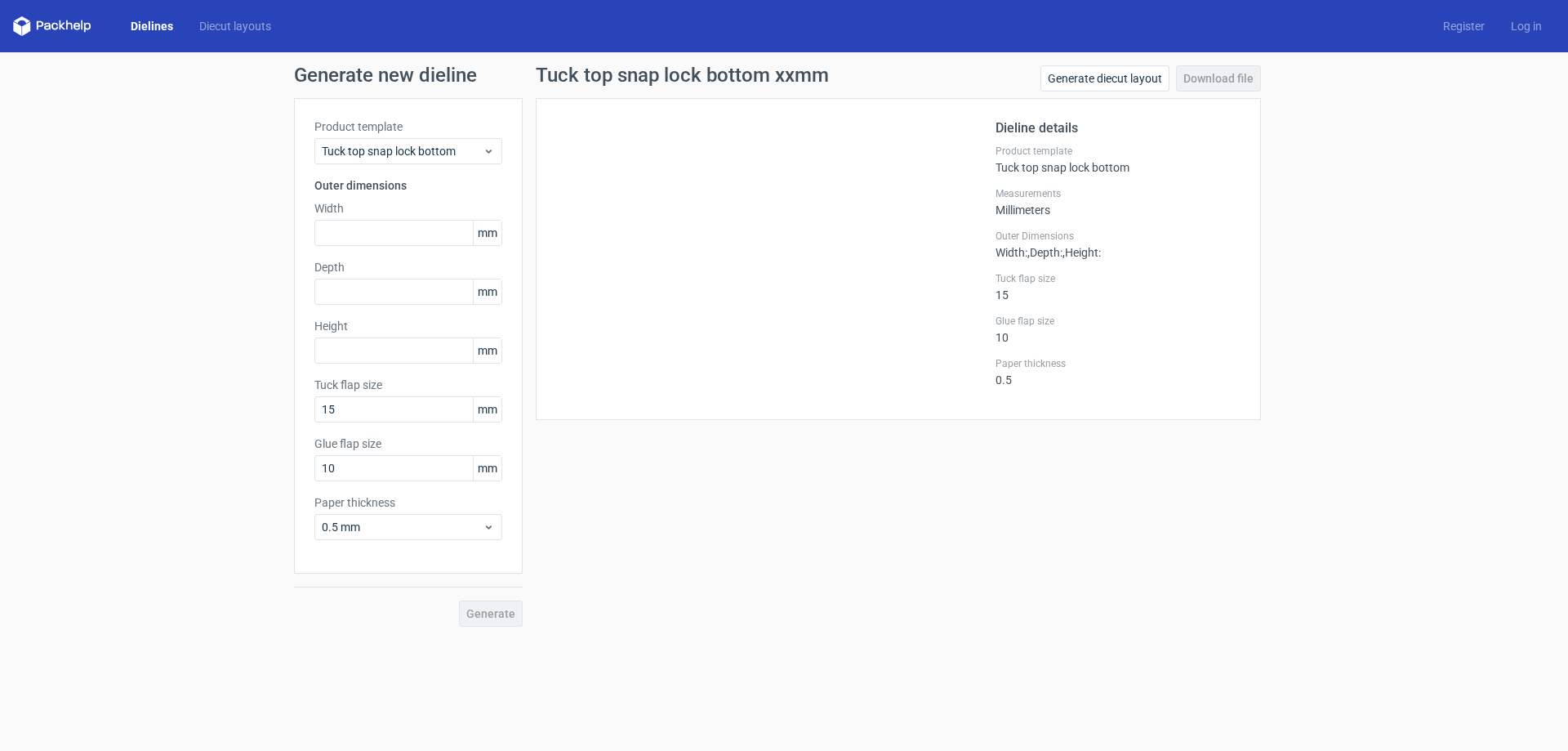
click at [160, 18] on link "Dielines" at bounding box center [152, 26] width 68 height 17
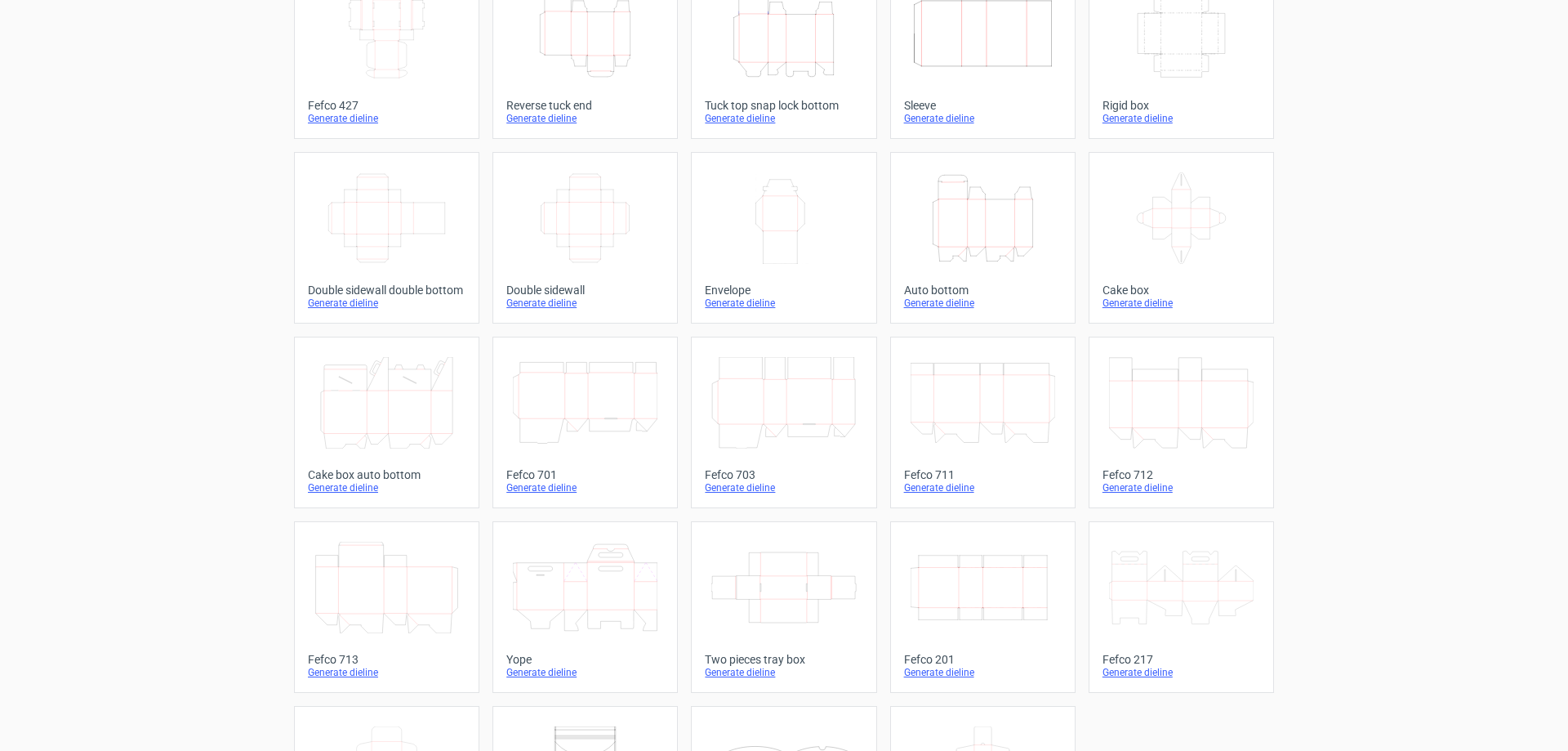
scroll to position [164, 0]
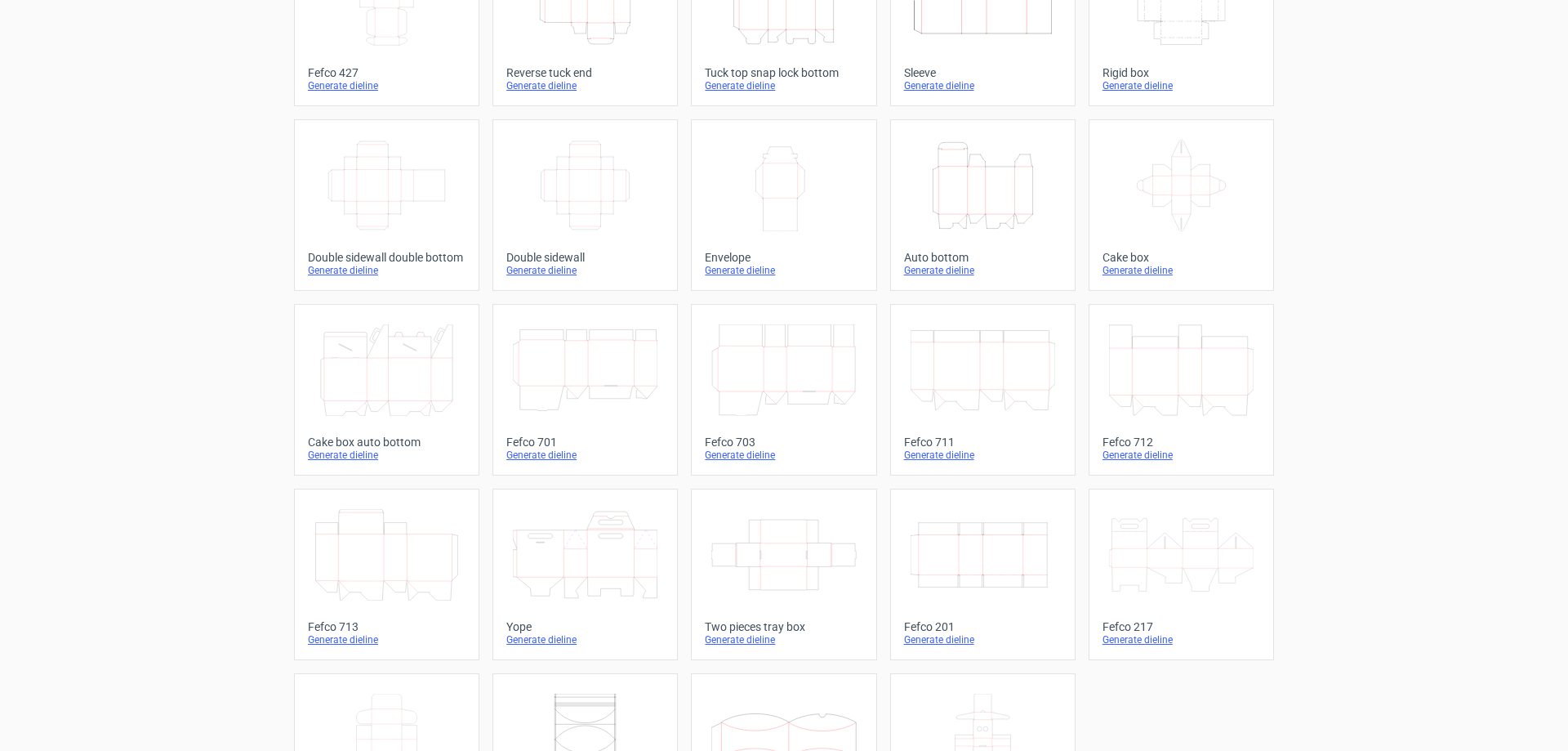
click at [541, 269] on div "Generate dieline" at bounding box center [585, 270] width 158 height 13
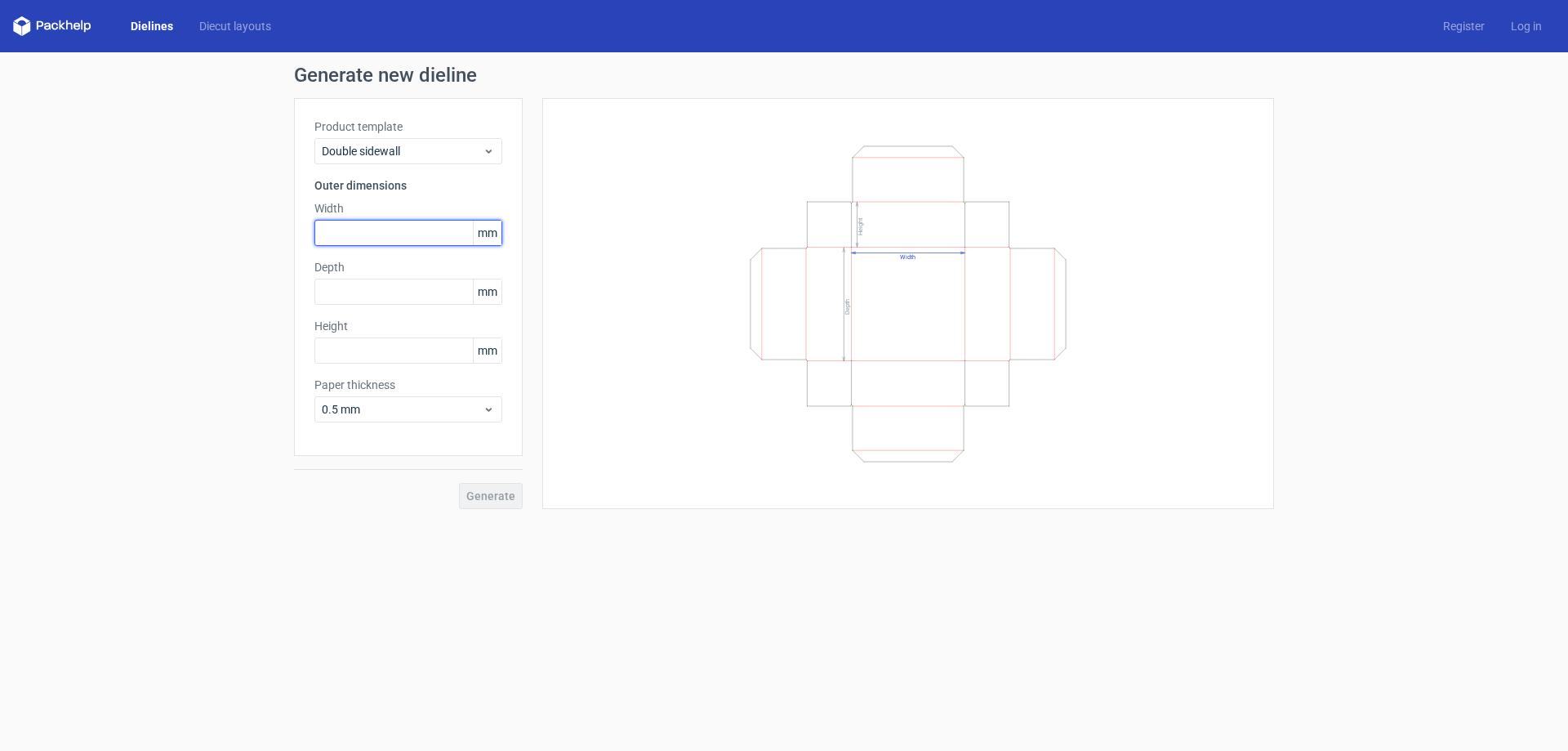
click at [442, 224] on input "text" at bounding box center [408, 233] width 187 height 26
type input "190"
click at [409, 285] on input "text" at bounding box center [408, 292] width 187 height 26
type input "300"
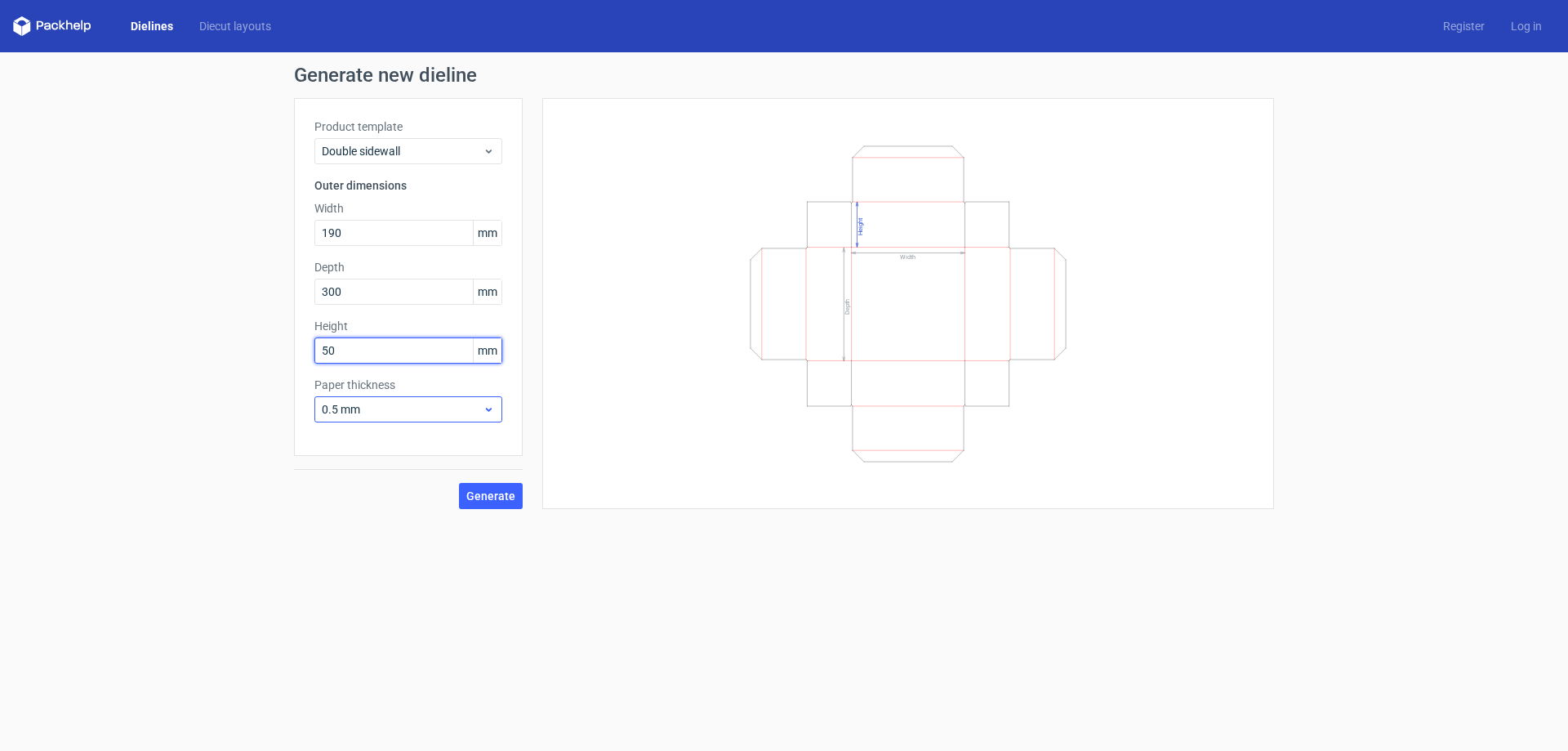
type input "50"
click at [467, 414] on span "0.5 mm" at bounding box center [402, 409] width 161 height 17
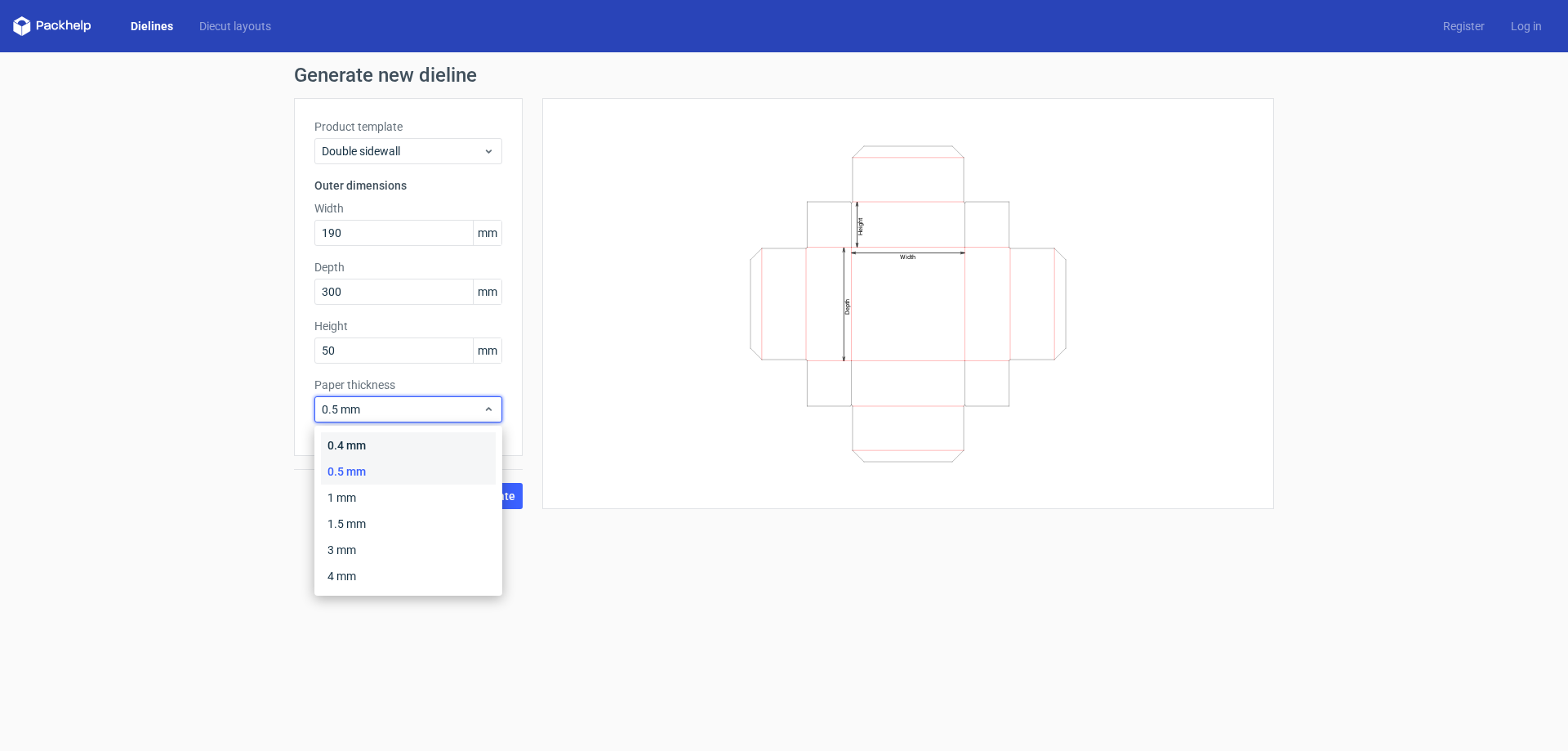
click at [407, 444] on div "0.4 mm" at bounding box center [408, 445] width 175 height 26
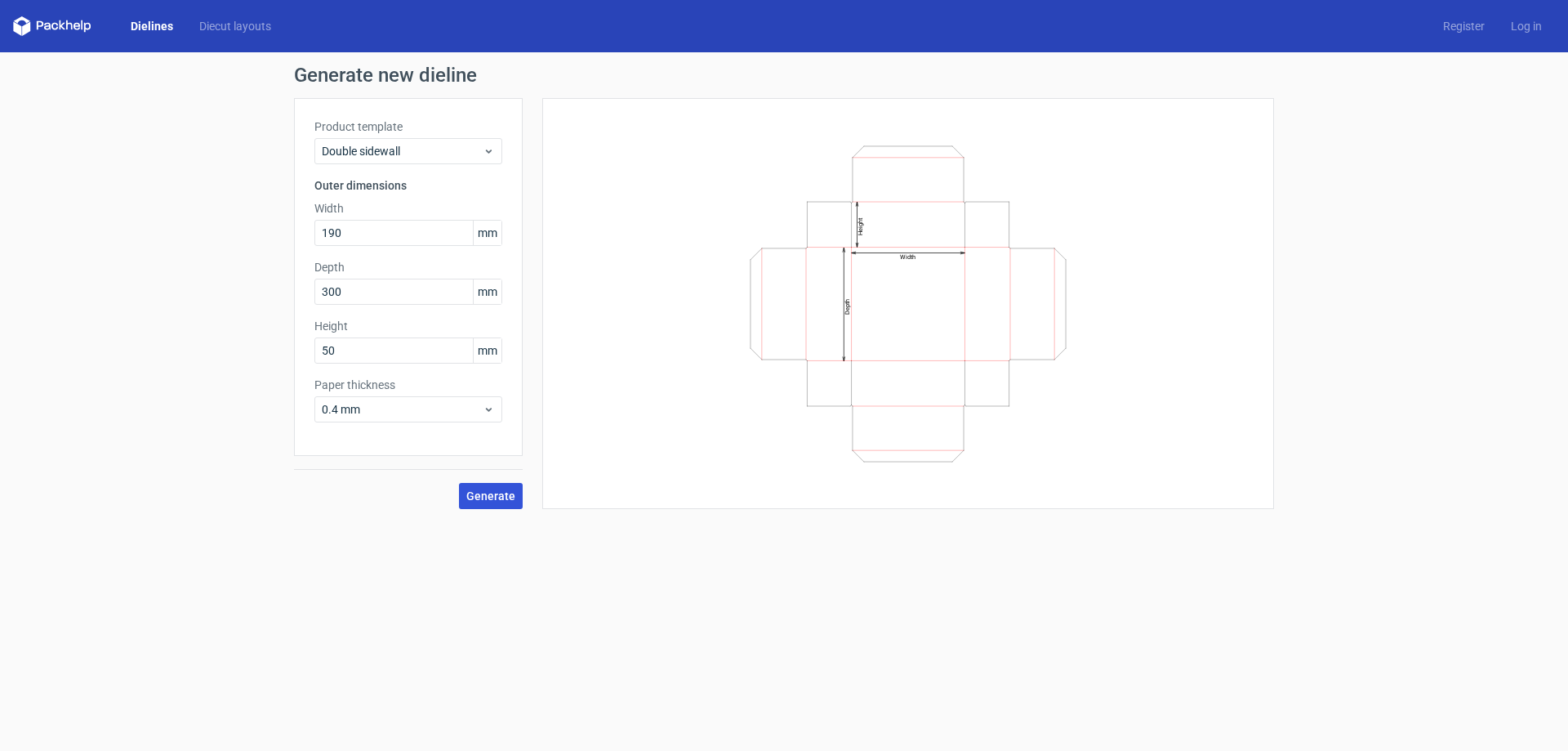
click at [494, 495] on span "Generate" at bounding box center [491, 496] width 49 height 11
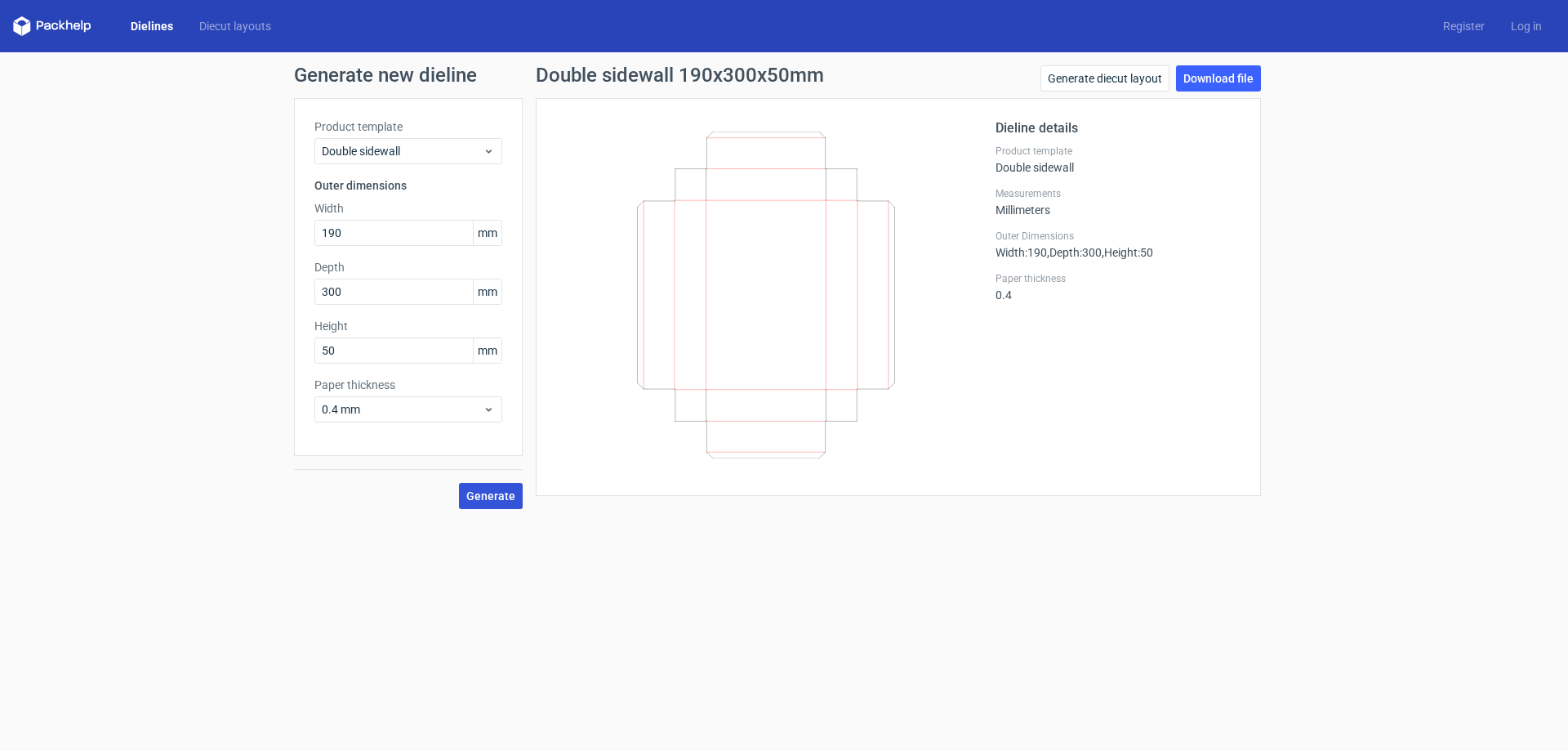
click at [488, 498] on span "Generate" at bounding box center [491, 496] width 49 height 11
click at [1231, 88] on link "Download file" at bounding box center [1218, 79] width 85 height 26
click at [378, 238] on input "190" at bounding box center [408, 233] width 187 height 26
type input "193"
click at [370, 297] on input "300" at bounding box center [408, 292] width 187 height 26
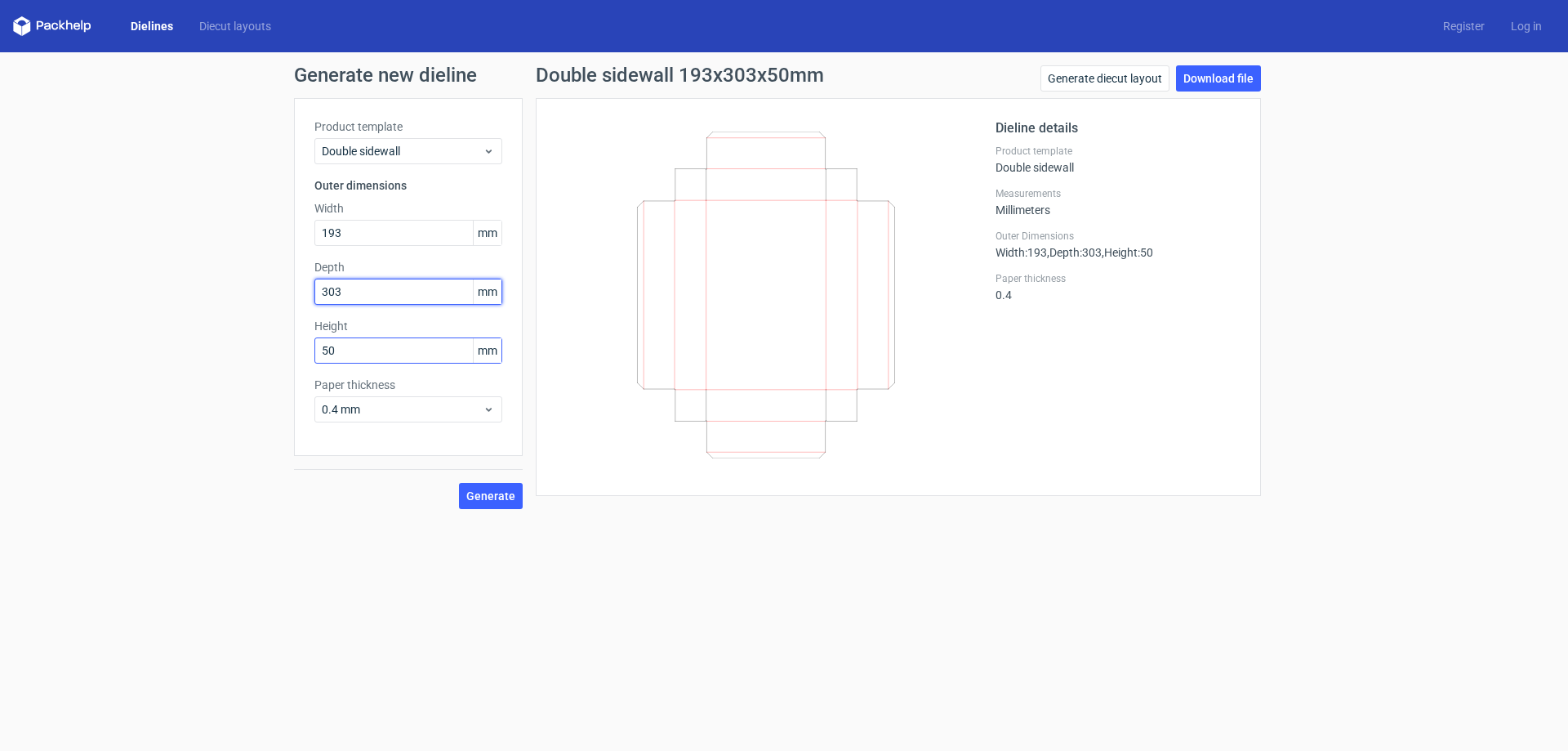
type input "303"
drag, startPoint x: 357, startPoint y: 353, endPoint x: 275, endPoint y: 348, distance: 82.2
click at [285, 351] on div "Generate new dieline Product template Double sidewall Outer dimensions Width 19…" at bounding box center [784, 287] width 1568 height 470
type input "25"
click at [491, 505] on button "Generate" at bounding box center [491, 496] width 64 height 26
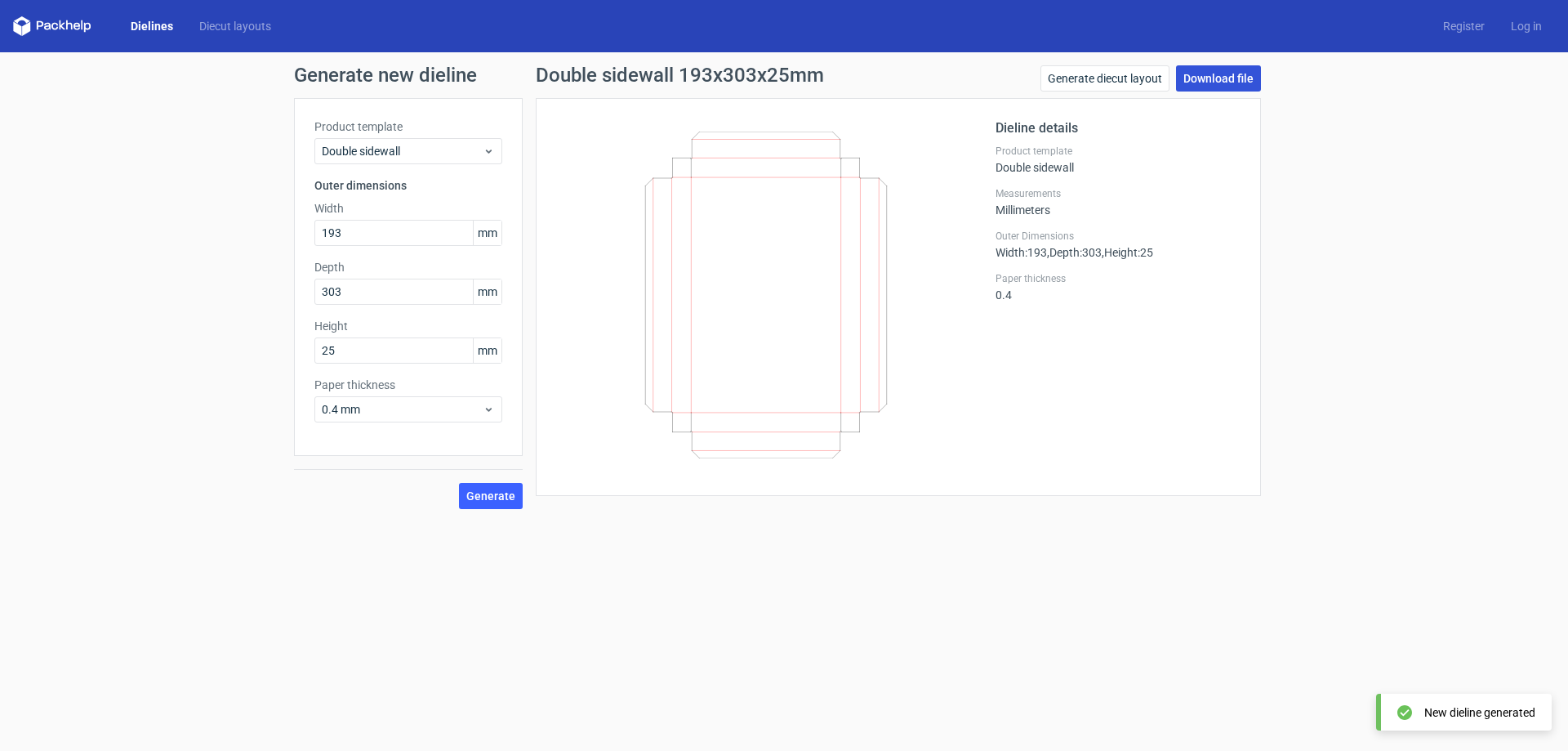
click at [1234, 79] on link "Download file" at bounding box center [1218, 79] width 85 height 26
